Goal: Check status: Check status

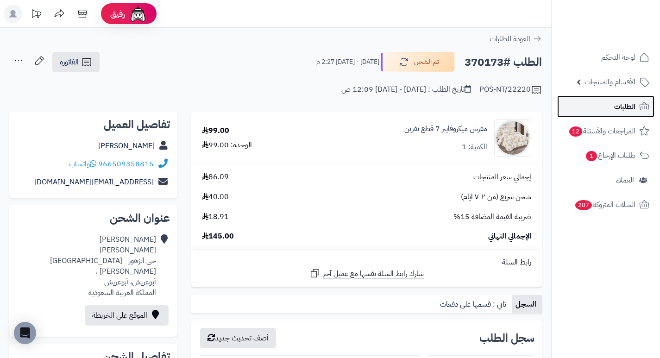
click at [586, 112] on link "الطلبات" at bounding box center [605, 106] width 97 height 22
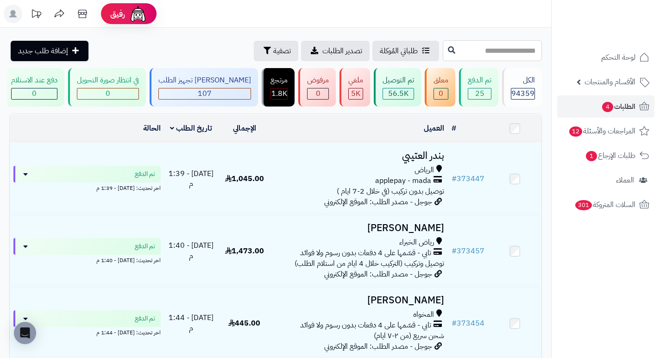
click at [509, 55] on input "text" at bounding box center [492, 50] width 99 height 21
type input "******"
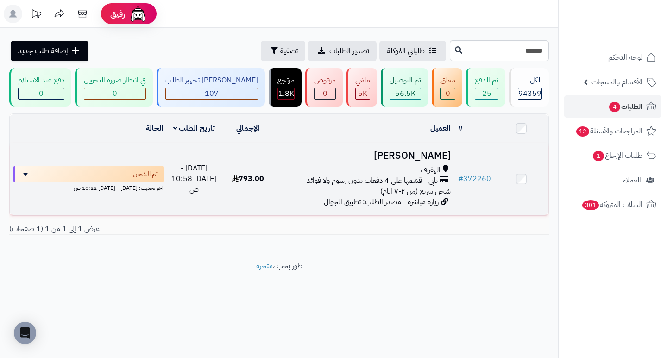
click at [423, 161] on h3 "[PERSON_NAME]" at bounding box center [364, 156] width 172 height 11
